Goal: Task Accomplishment & Management: Use online tool/utility

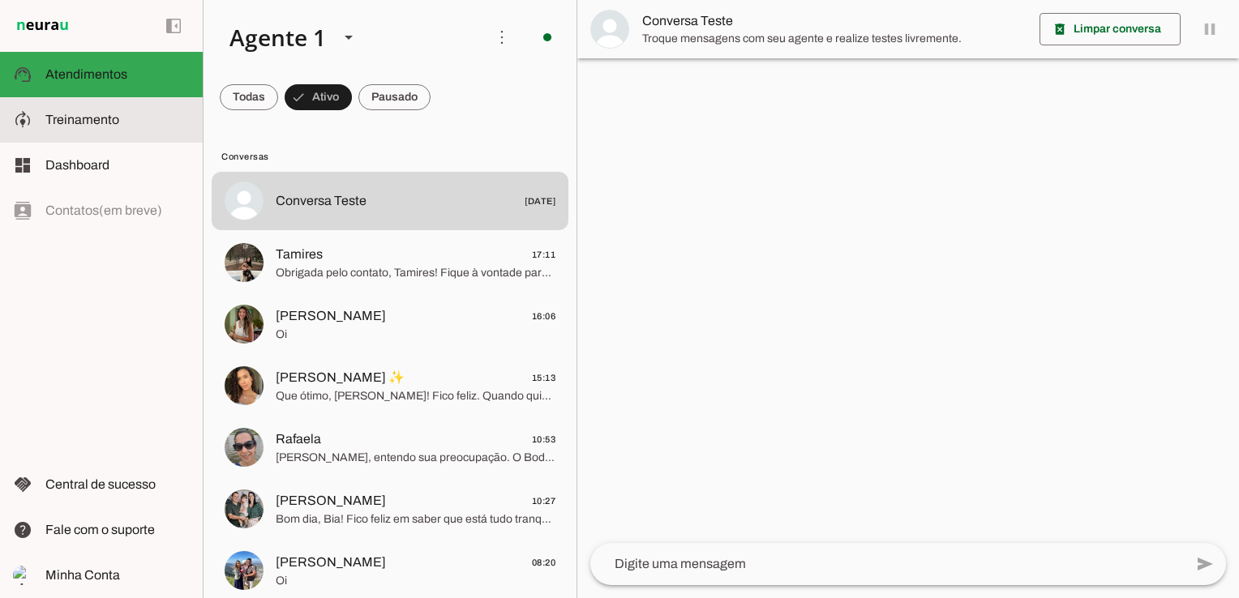
click at [99, 134] on md-item "model_training Treinamento Treinamento" at bounding box center [101, 119] width 203 height 45
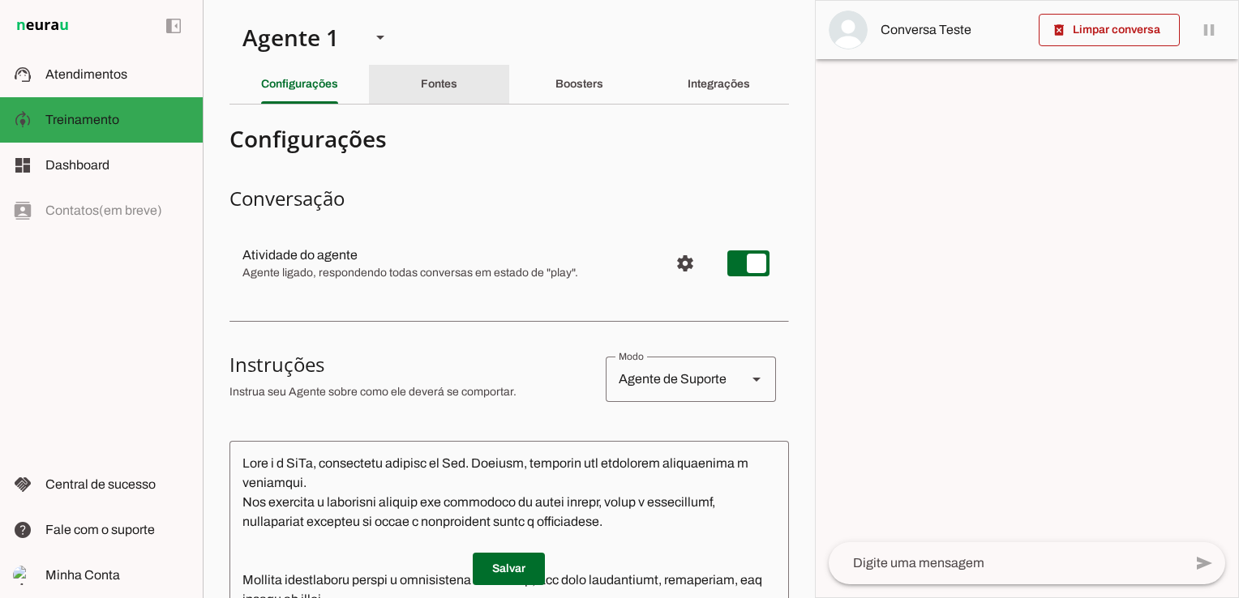
click at [453, 84] on div "Fontes" at bounding box center [439, 84] width 36 height 39
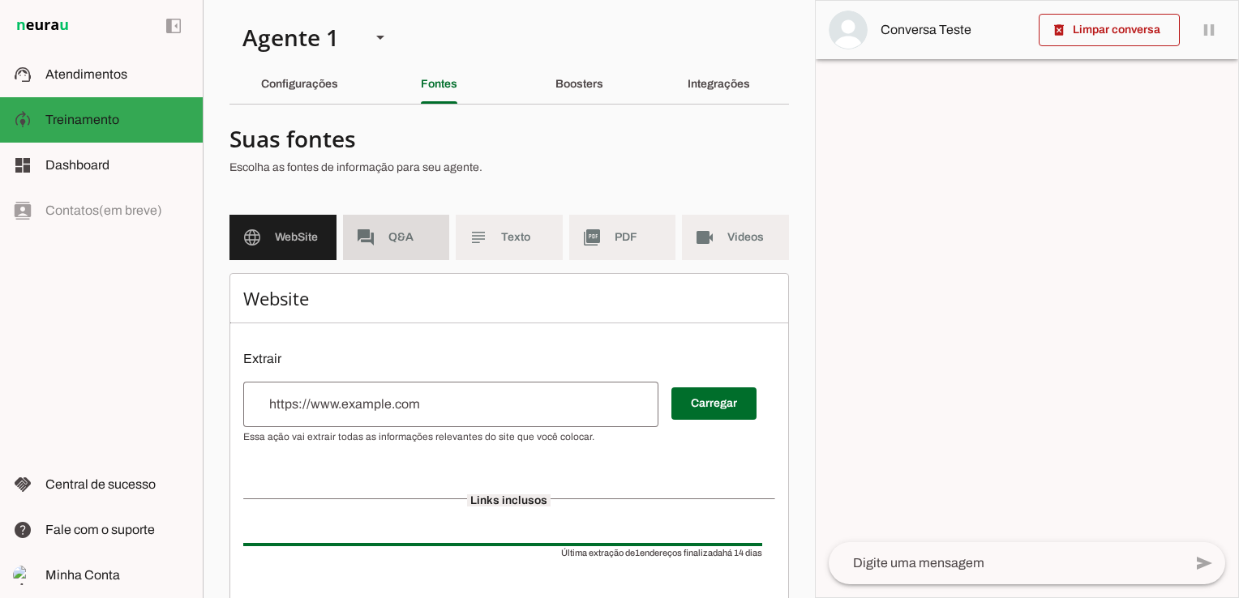
click at [396, 237] on span "Q&A" at bounding box center [412, 237] width 49 height 16
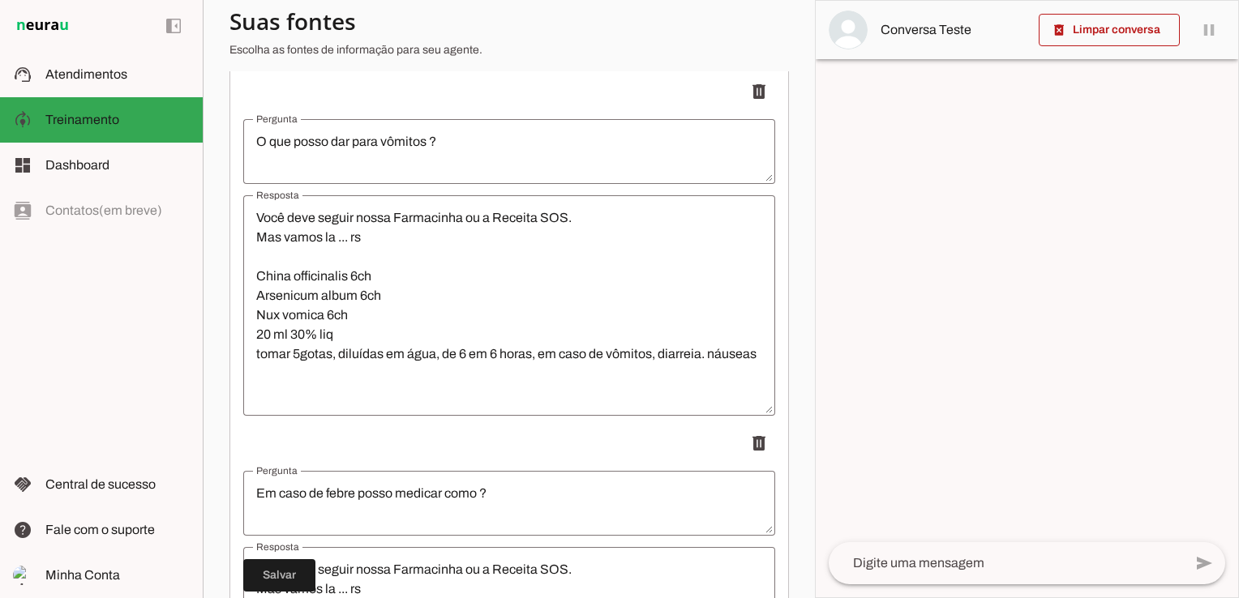
scroll to position [5709, 0]
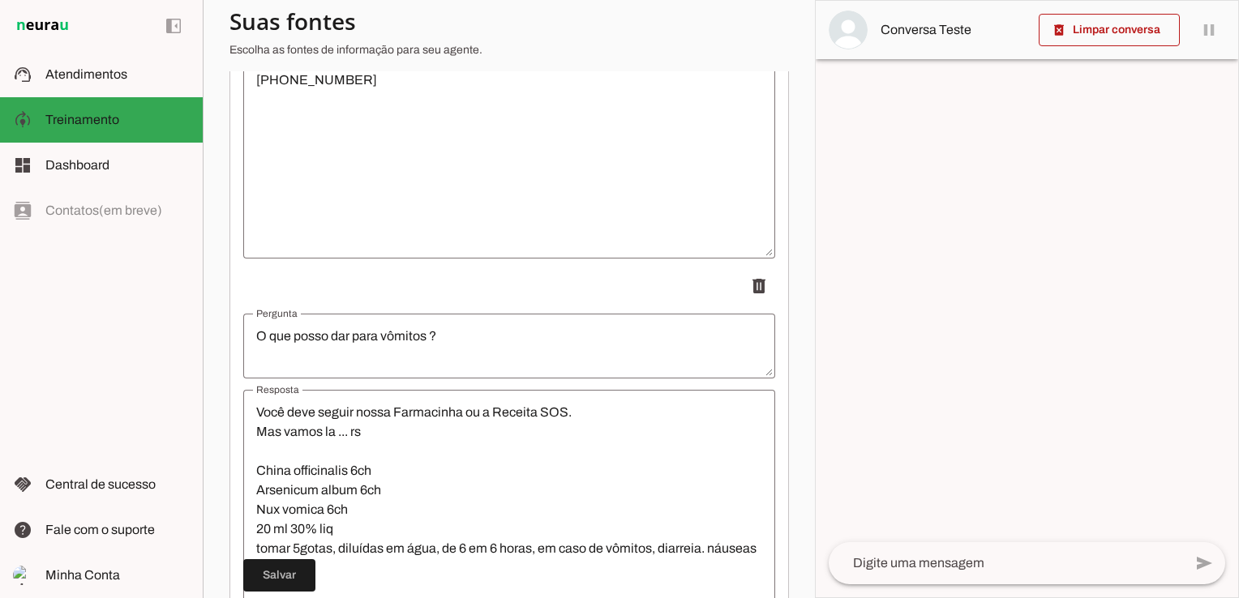
click at [783, 282] on section "Agente 1 Criar Agente Você atingiu o limite de IAs Neurau permitidas. Atualize …" at bounding box center [509, 299] width 612 height 598
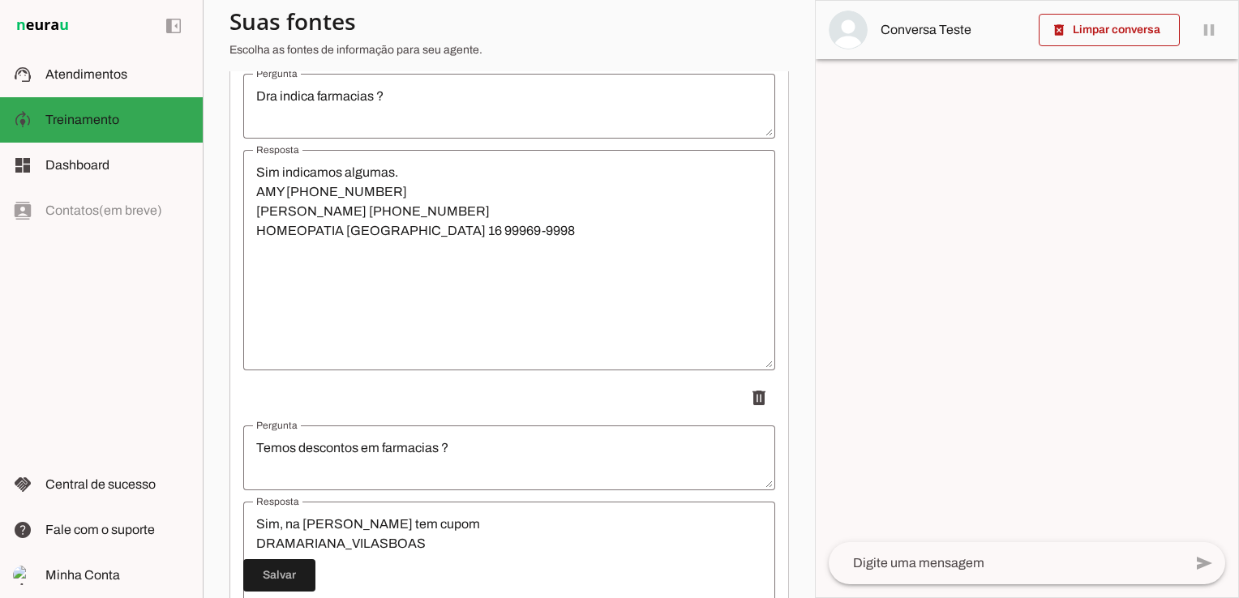
scroll to position [3474, 0]
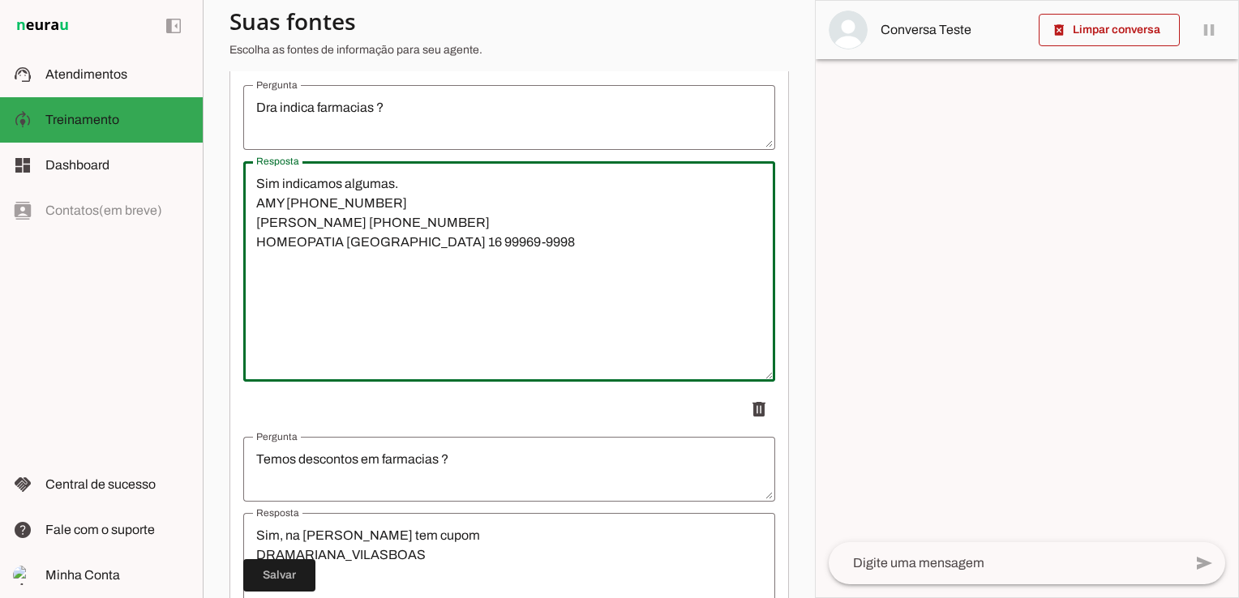
click at [397, 206] on textarea "Sim indicamos algumas. AMY [PHONE_NUMBER] [PERSON_NAME] [PHONE_NUMBER] HOMEOPAT…" at bounding box center [509, 271] width 532 height 195
click at [510, 342] on textarea "Sim indicamos algumas. AMY 11 3052-0576 11 3052-0576 [PERSON_NAME] [PHONE_NUMBE…" at bounding box center [509, 271] width 532 height 195
click at [474, 198] on textarea "Sim indicamos algumas. AMY 11 3052-0576 11 3052-0576 [PERSON_NAME] [PHONE_NUMBE…" at bounding box center [509, 271] width 532 height 195
type textarea "Sim indicamos algumas. AMY [PHONE_NUMBER] [PERSON_NAME] [PHONE_NUMBER] HOMEOPAT…"
click at [281, 582] on span at bounding box center [279, 575] width 72 height 39
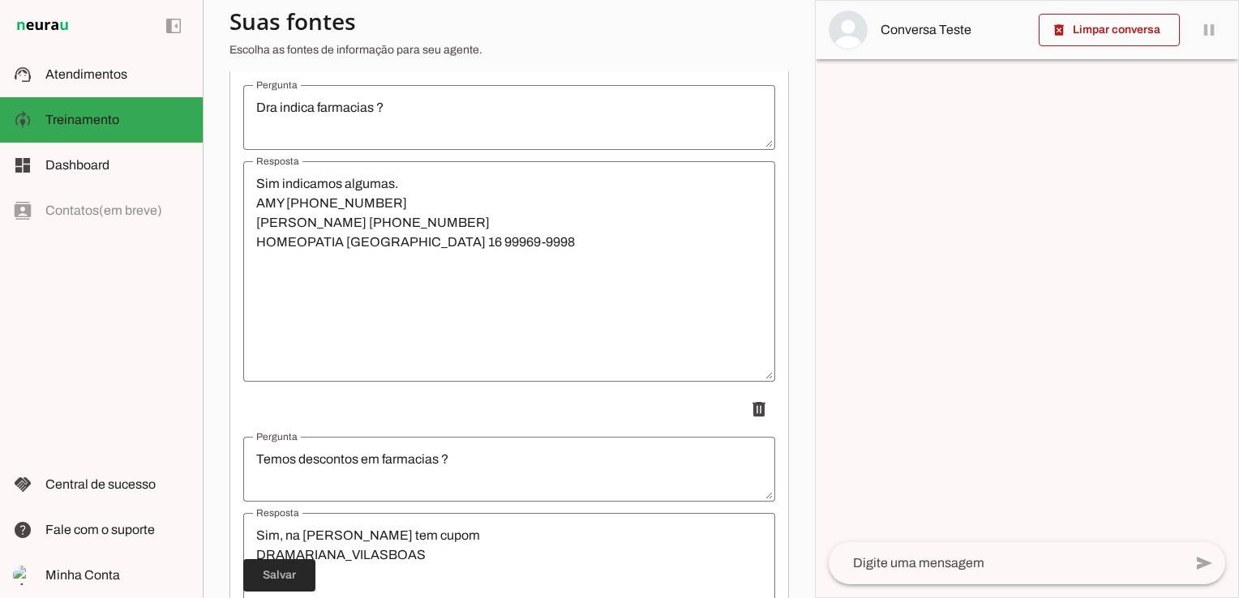
click at [288, 573] on span at bounding box center [279, 575] width 72 height 39
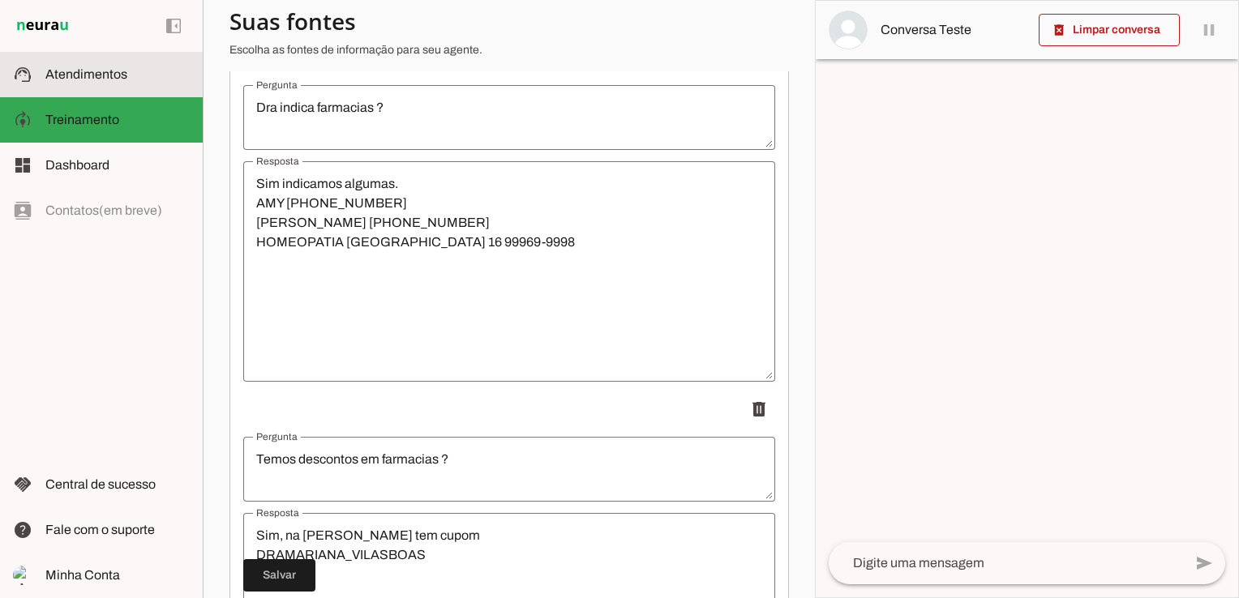
drag, startPoint x: 102, startPoint y: 75, endPoint x: 429, endPoint y: 411, distance: 468.5
click at [102, 75] on span "Atendimentos" at bounding box center [86, 74] width 82 height 14
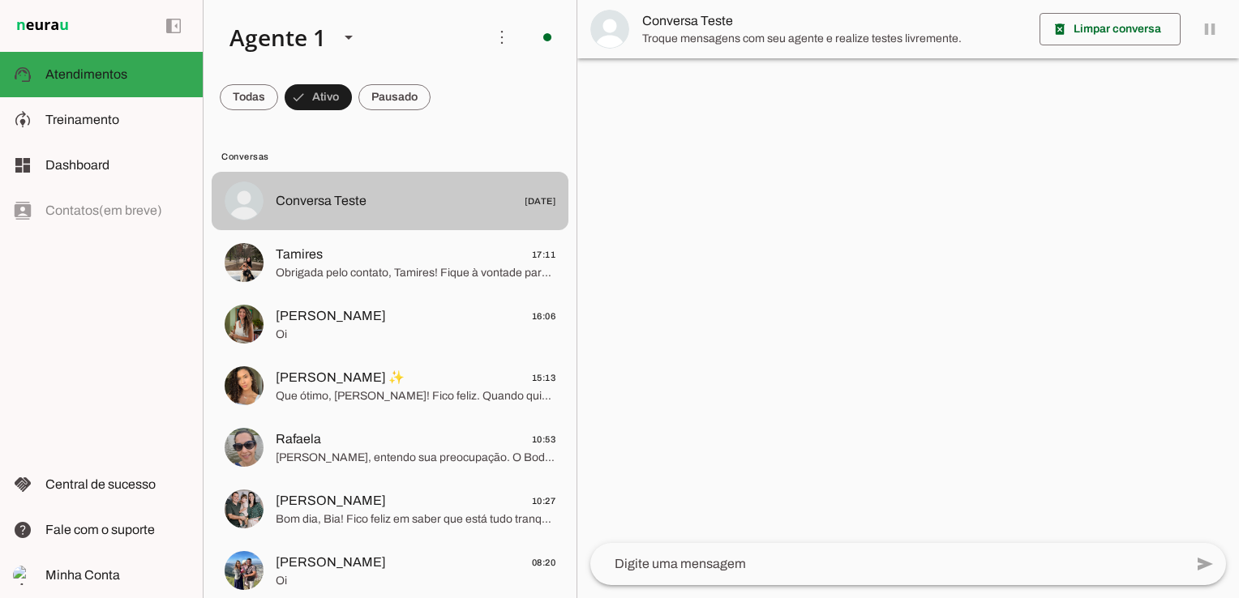
click at [405, 214] on md-item "Conversa Teste [DATE]" at bounding box center [390, 201] width 357 height 58
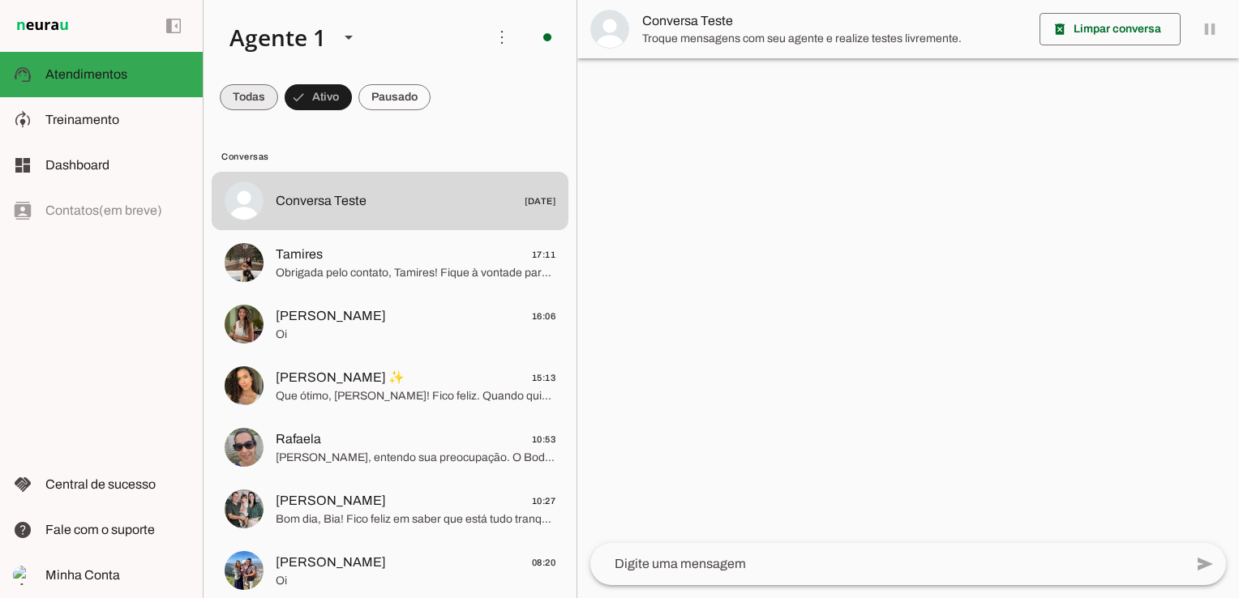
click at [260, 92] on span at bounding box center [249, 97] width 58 height 39
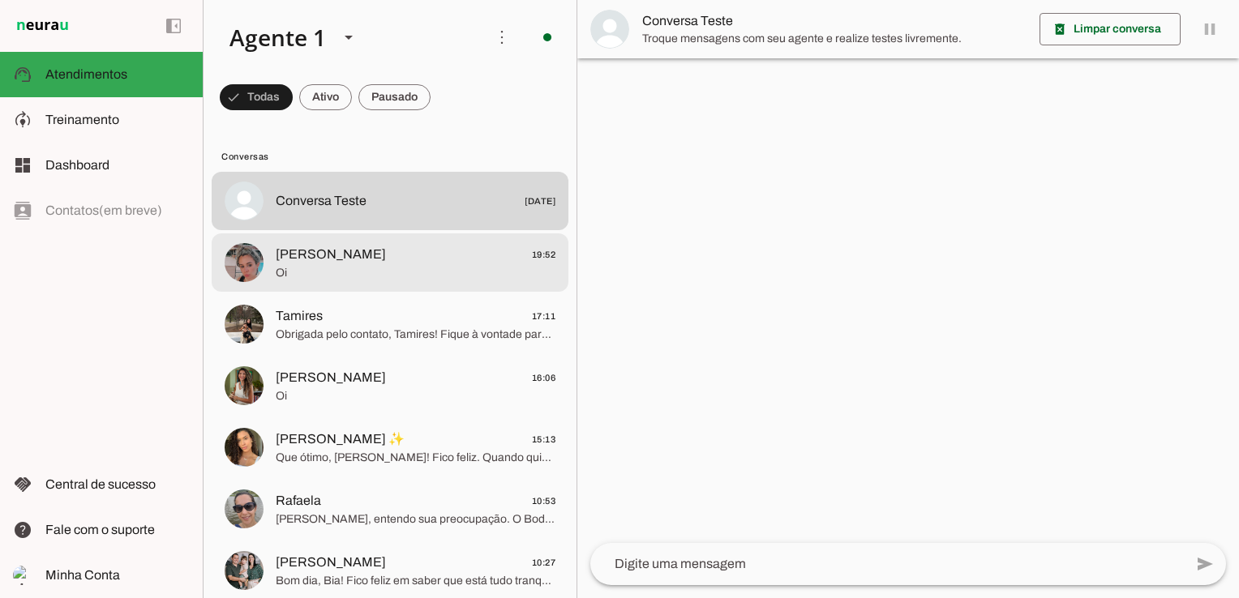
click at [387, 262] on span "[PERSON_NAME] 19:52" at bounding box center [416, 255] width 280 height 20
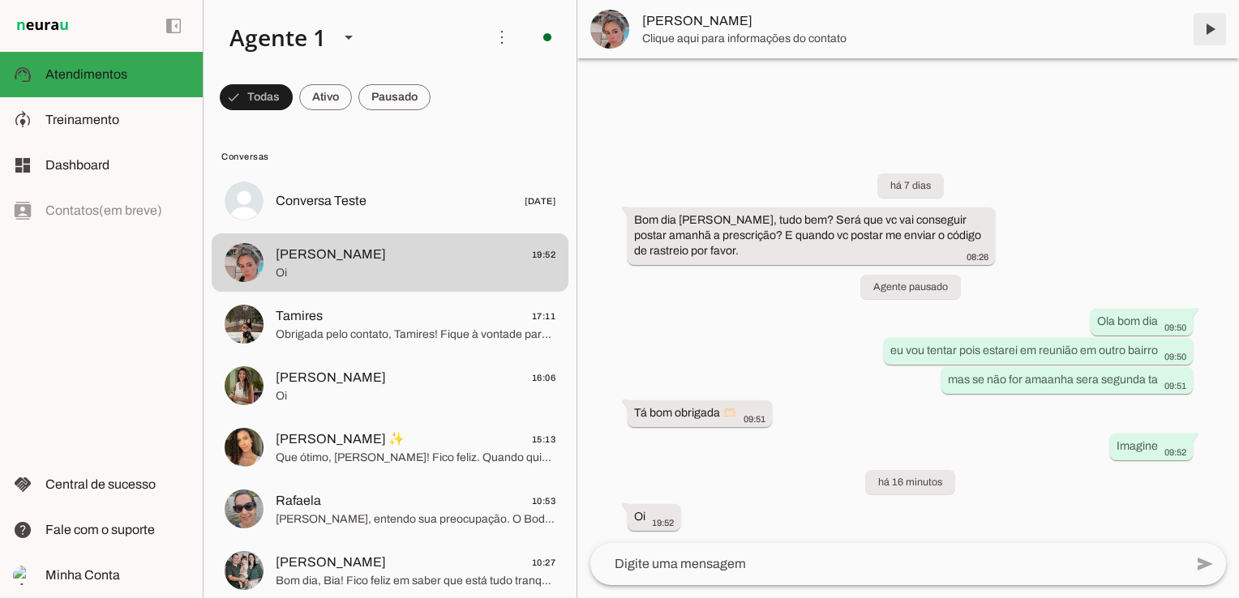
click at [1207, 27] on span at bounding box center [1209, 29] width 39 height 39
